Goal: Information Seeking & Learning: Learn about a topic

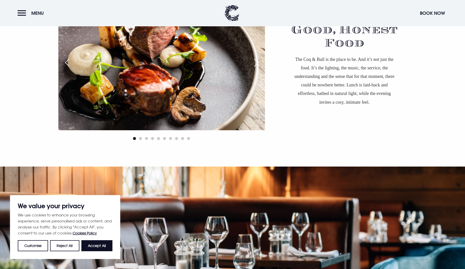
scroll to position [526, 0]
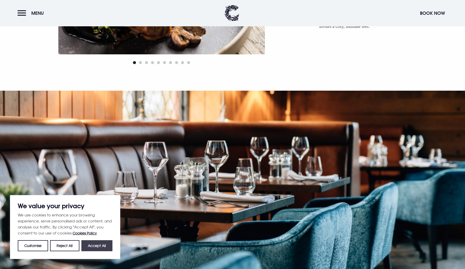
click at [95, 244] on button "Accept All" at bounding box center [96, 245] width 31 height 11
checkbox input "true"
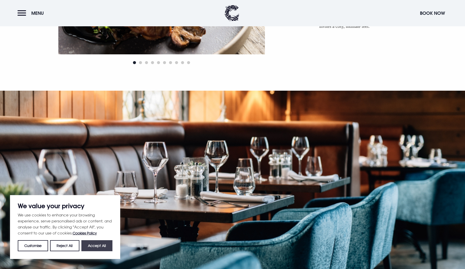
checkbox input "true"
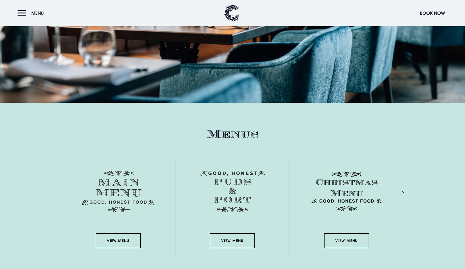
scroll to position [751, 0]
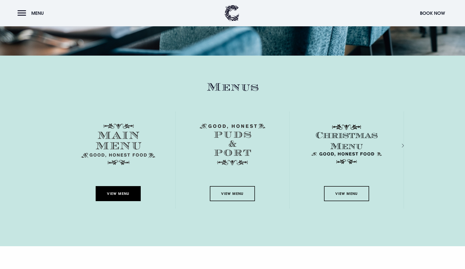
click at [125, 192] on link "View Menu" at bounding box center [118, 193] width 45 height 15
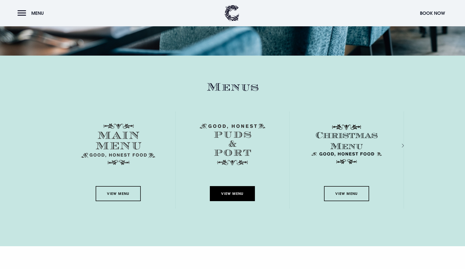
click at [243, 193] on link "View Menu" at bounding box center [232, 193] width 45 height 15
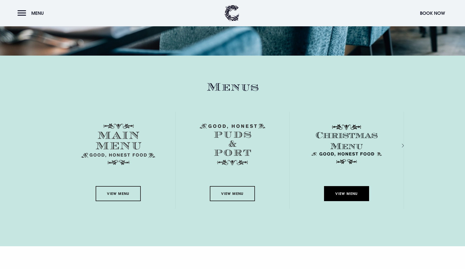
click at [346, 196] on link "View Menu" at bounding box center [346, 193] width 45 height 15
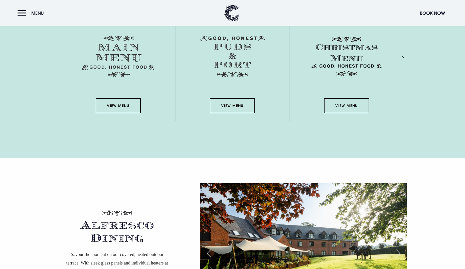
scroll to position [877, 0]
